Goal: Transaction & Acquisition: Purchase product/service

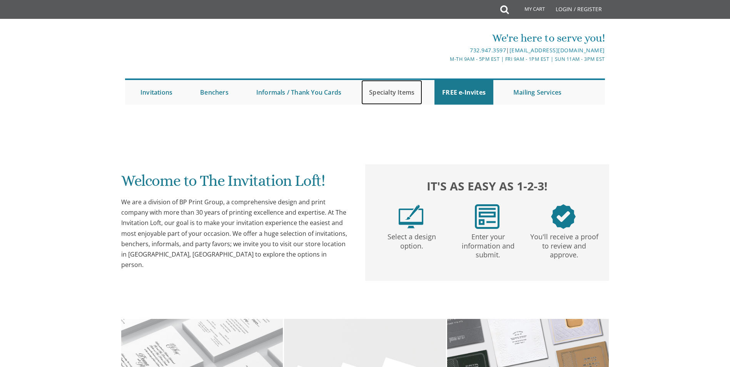
click at [382, 93] on link "Specialty Items" at bounding box center [391, 92] width 61 height 25
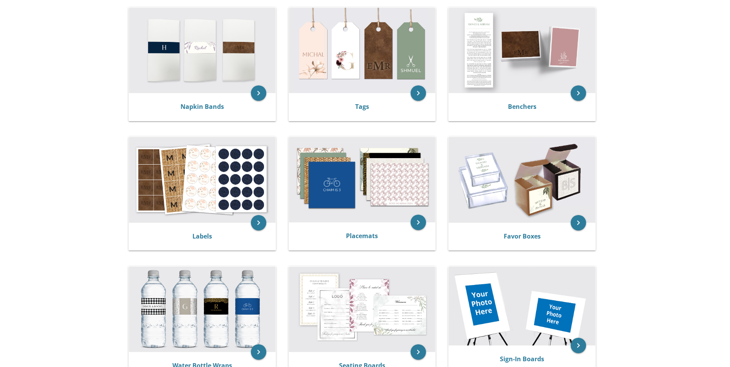
scroll to position [192, 0]
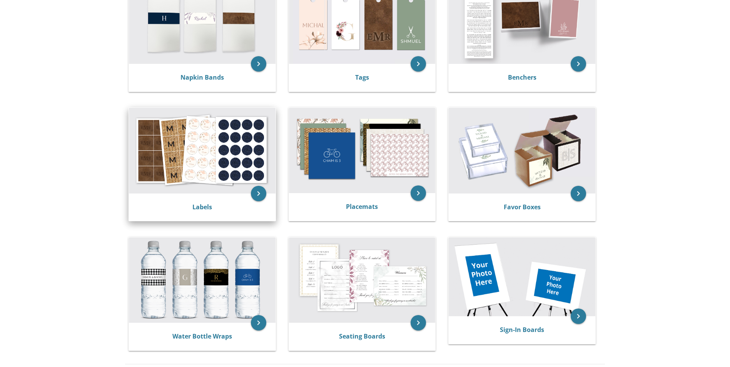
click at [184, 171] on img at bounding box center [202, 150] width 147 height 85
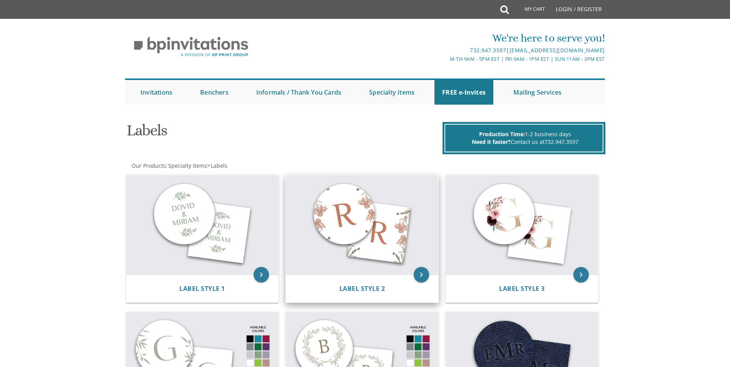
click at [345, 214] on img at bounding box center [362, 225] width 152 height 100
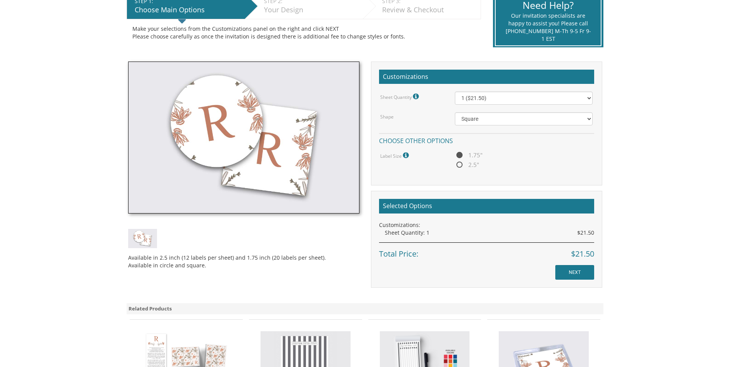
scroll to position [192, 0]
